Goal: Find specific page/section: Find specific page/section

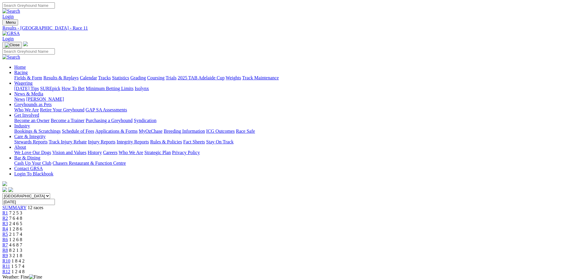
click at [42, 75] on link "Fields & Form" at bounding box center [28, 77] width 28 height 5
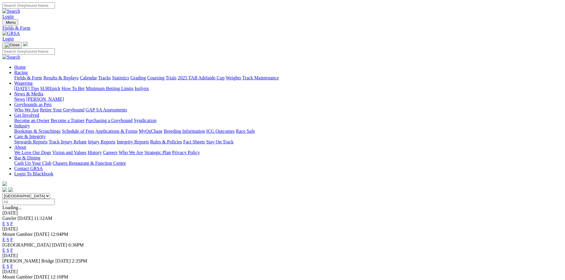
click at [13, 264] on link "F" at bounding box center [11, 266] width 3 height 5
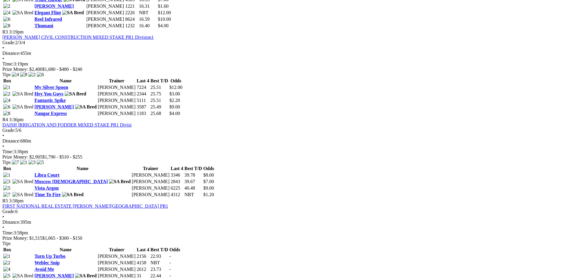
scroll to position [504, 0]
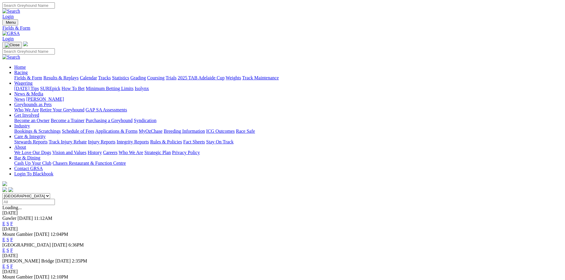
click at [13, 221] on link "F" at bounding box center [11, 223] width 3 height 5
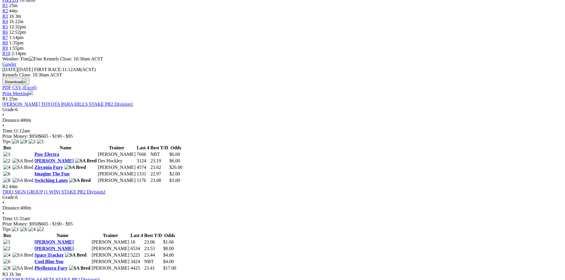
scroll to position [59, 0]
